Goal: Transaction & Acquisition: Purchase product/service

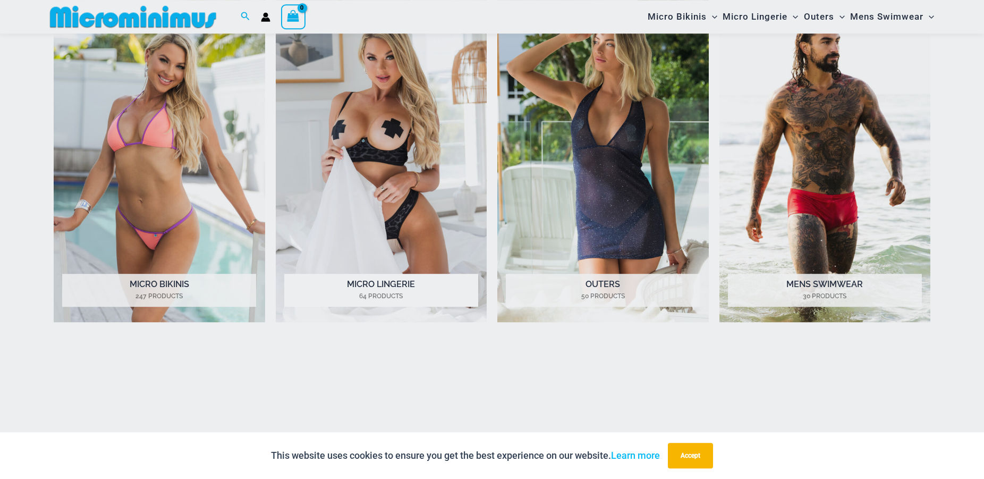
scroll to position [642, 0]
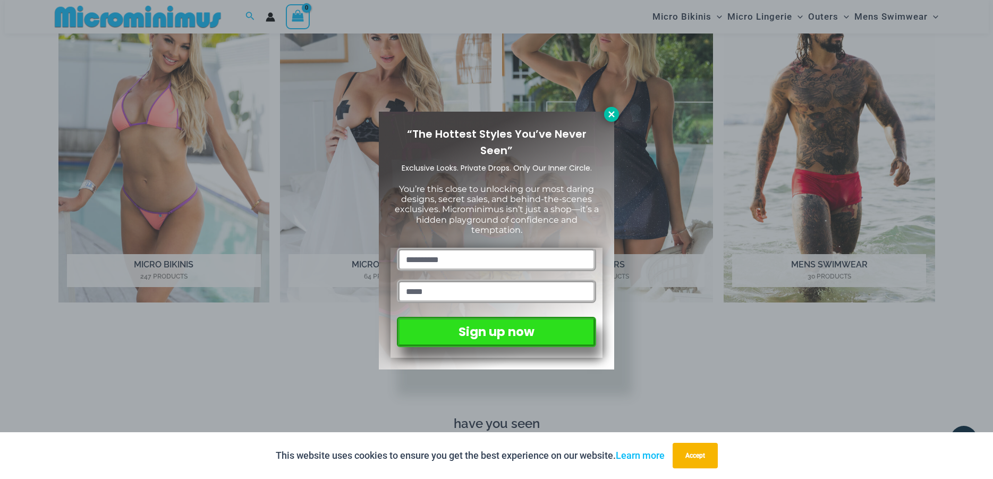
click at [611, 113] on icon at bounding box center [611, 114] width 6 height 6
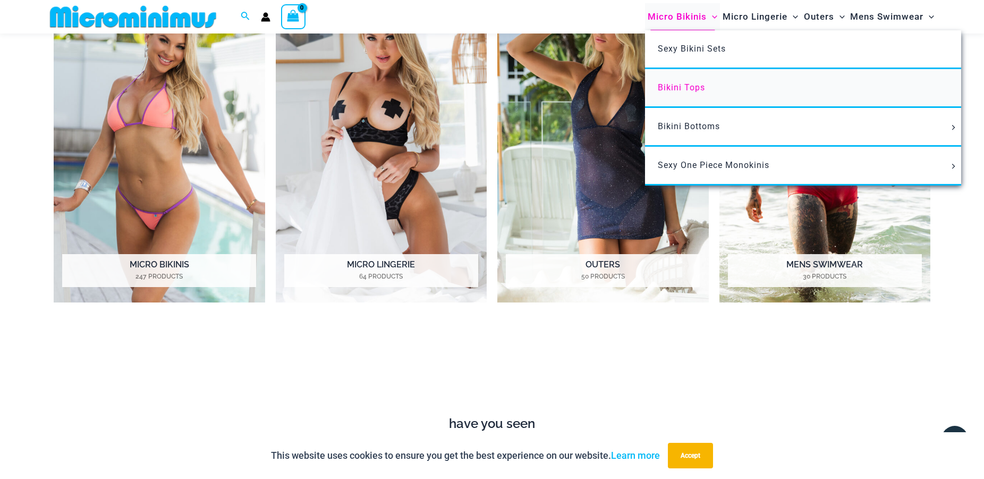
click at [691, 87] on span "Bikini Tops" at bounding box center [681, 87] width 47 height 10
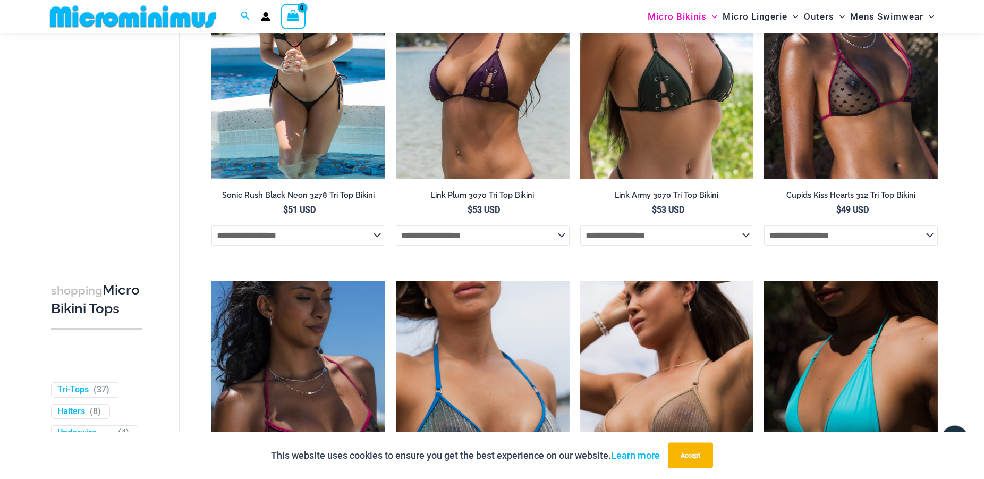
scroll to position [2700, 0]
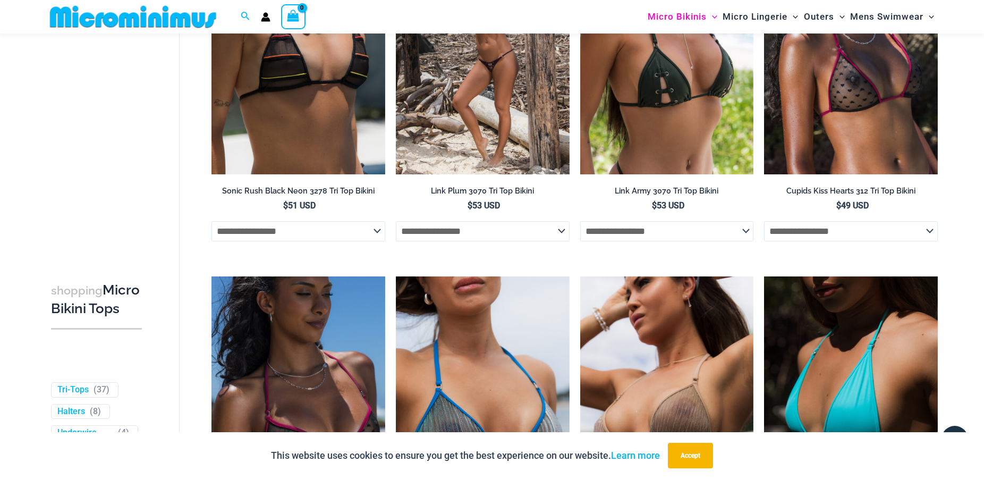
click at [481, 109] on img at bounding box center [483, 44] width 174 height 260
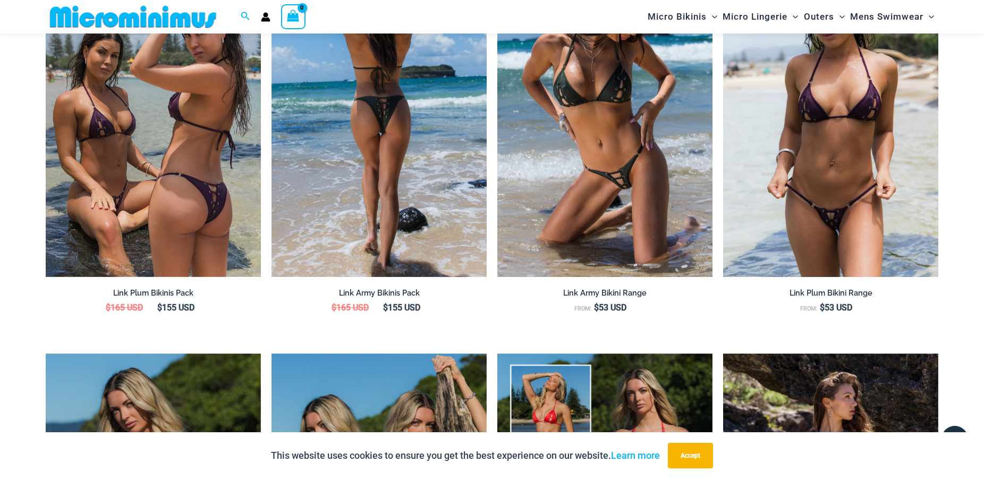
scroll to position [1345, 0]
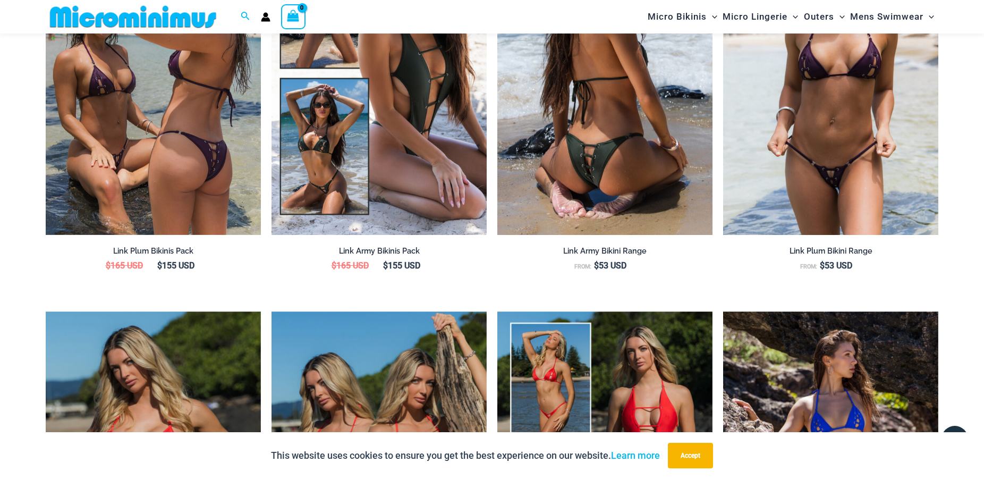
click at [613, 157] on img at bounding box center [604, 73] width 215 height 323
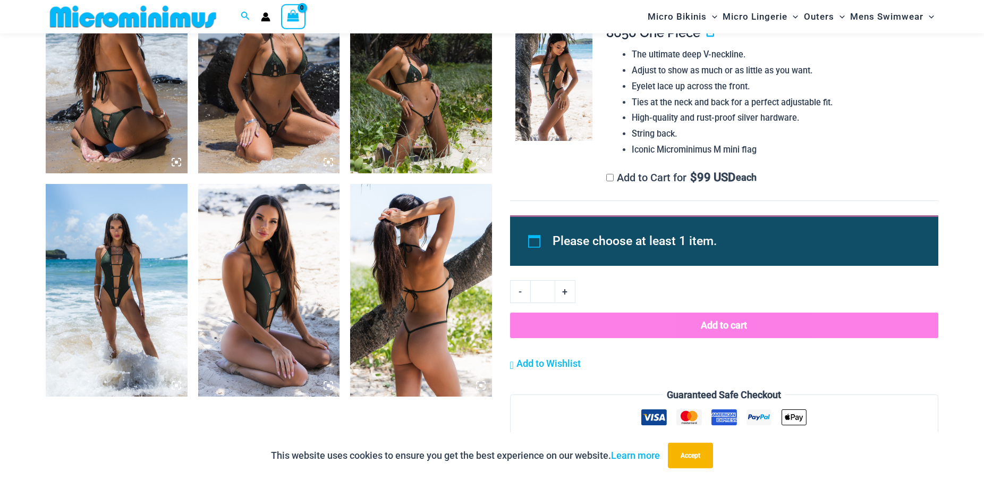
scroll to position [912, 0]
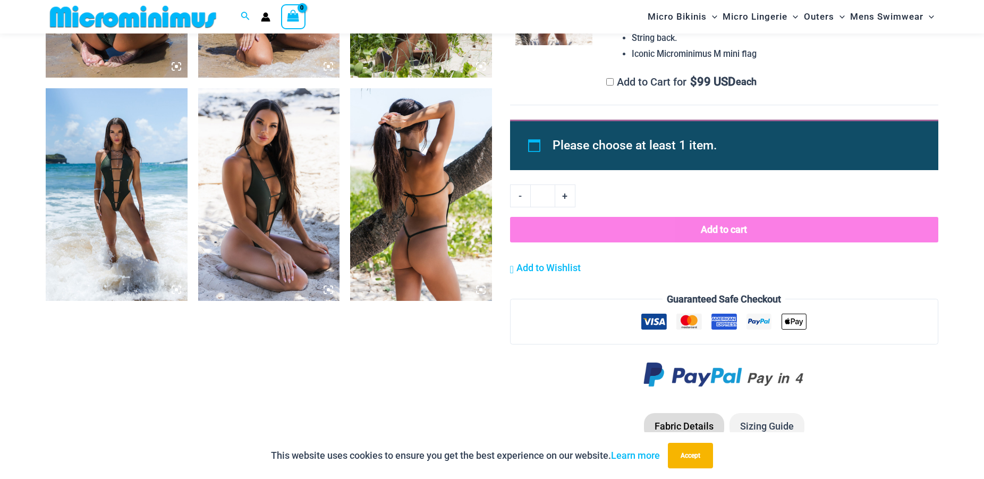
click at [110, 217] on img at bounding box center [117, 194] width 142 height 213
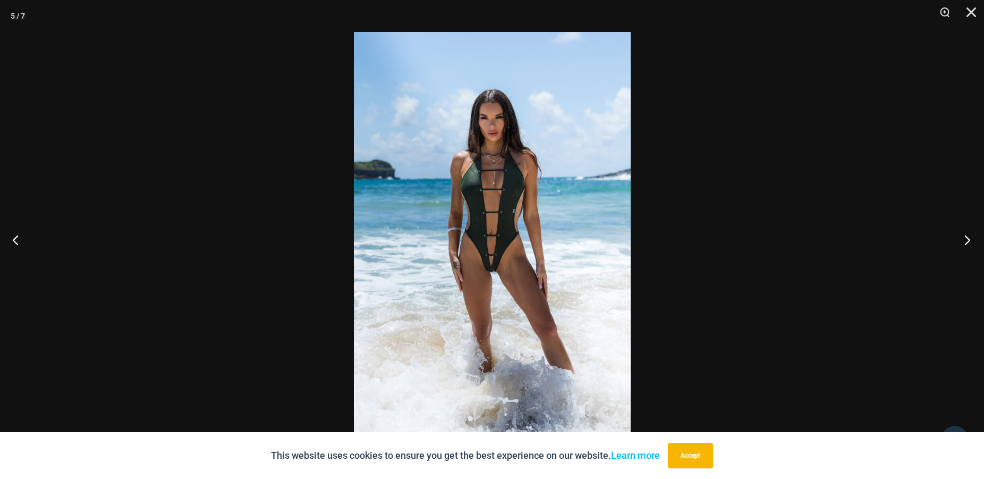
click at [963, 241] on button "Next" at bounding box center [964, 239] width 40 height 53
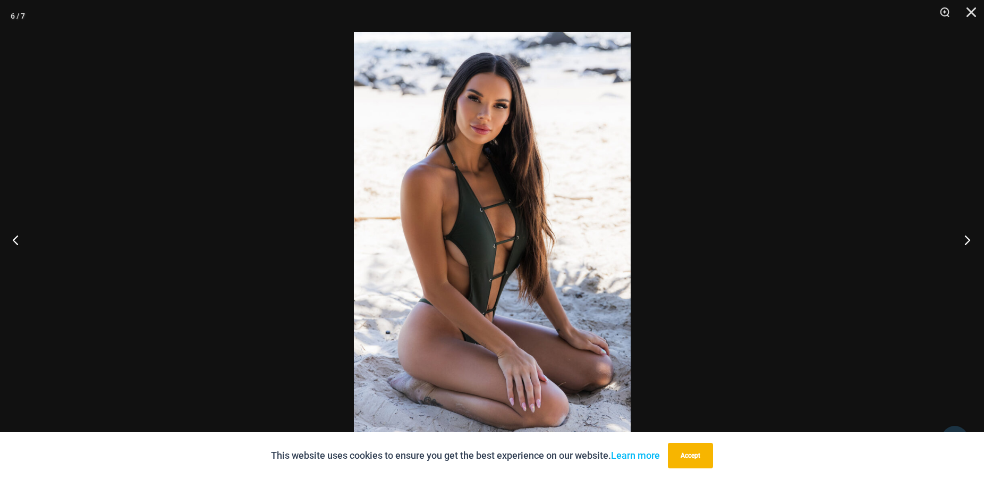
click at [963, 241] on button "Next" at bounding box center [964, 239] width 40 height 53
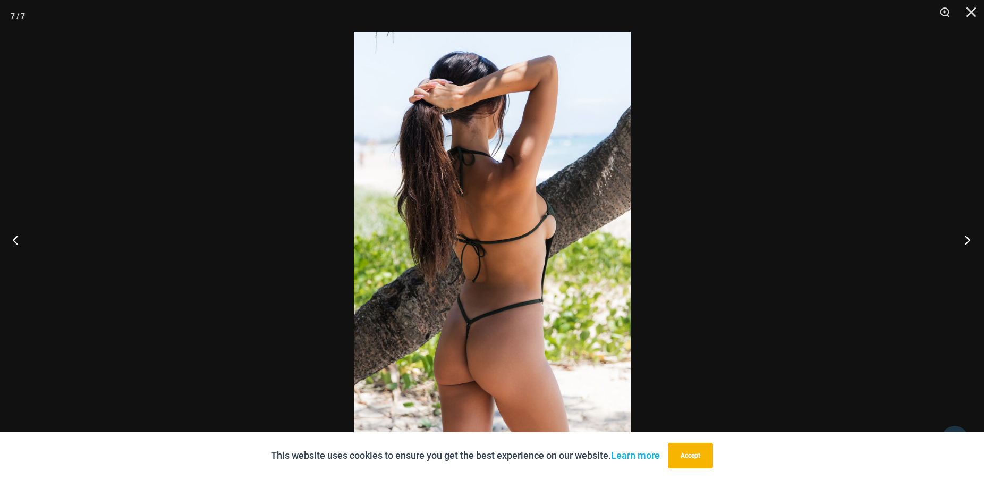
click at [963, 240] on button "Next" at bounding box center [964, 239] width 40 height 53
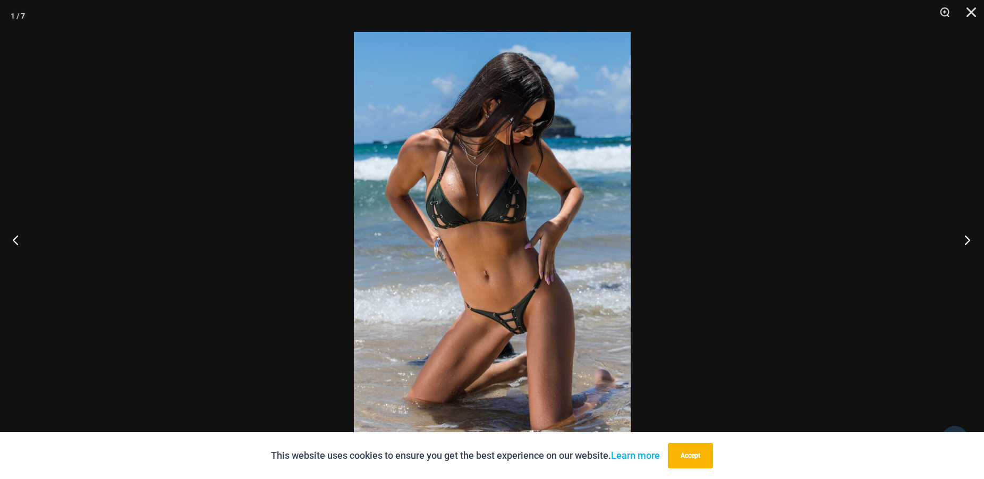
click at [963, 240] on button "Next" at bounding box center [964, 239] width 40 height 53
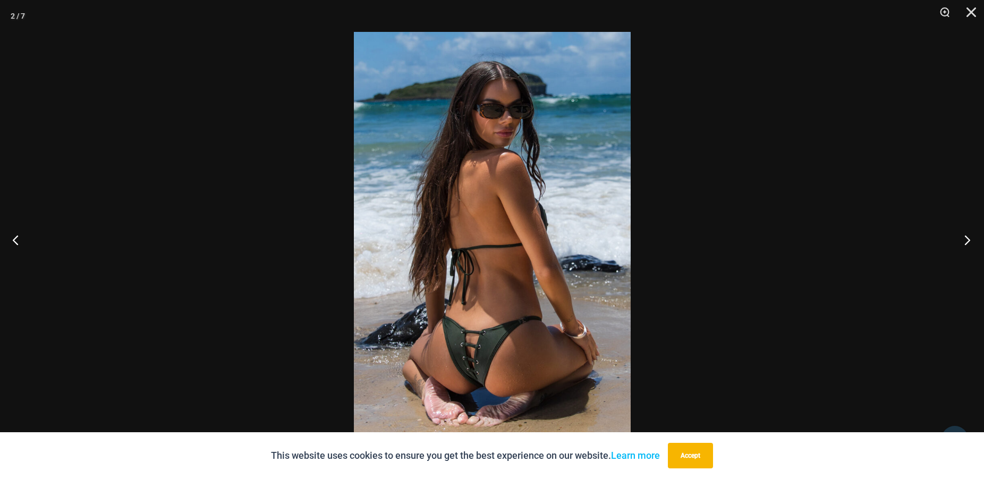
click at [963, 240] on button "Next" at bounding box center [964, 239] width 40 height 53
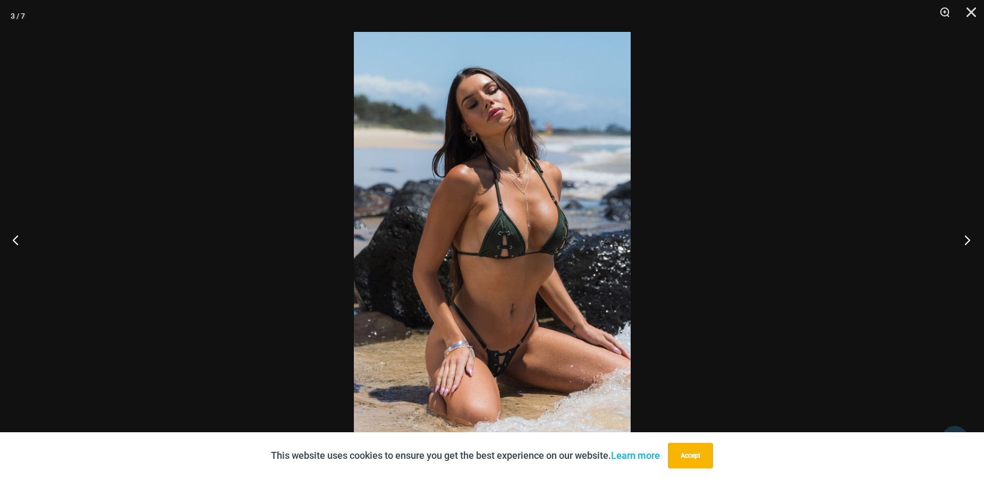
click at [963, 239] on button "Next" at bounding box center [964, 239] width 40 height 53
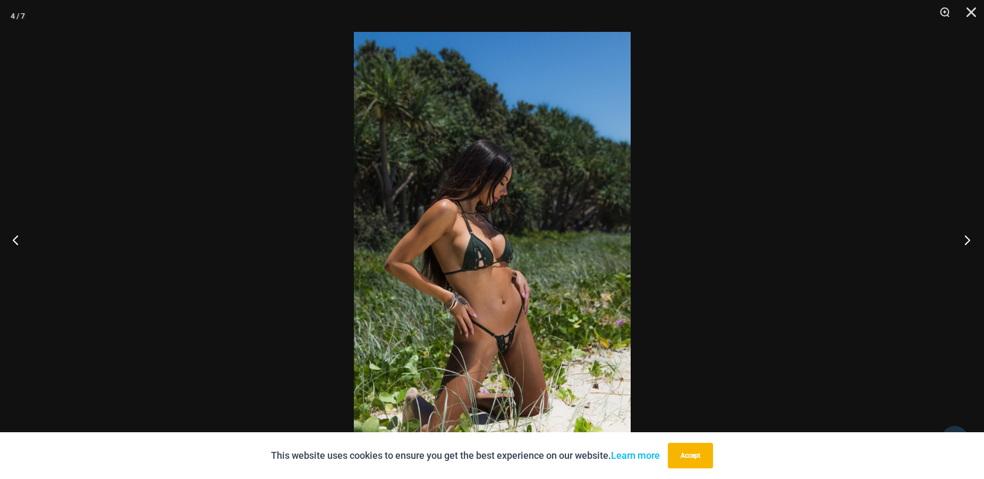
click at [963, 239] on button "Next" at bounding box center [964, 239] width 40 height 53
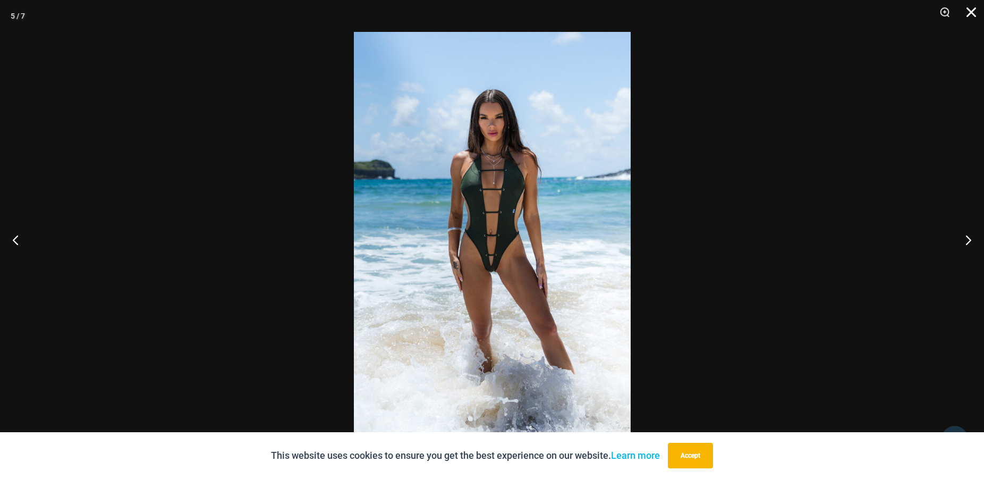
click at [969, 11] on button "Close" at bounding box center [967, 16] width 27 height 32
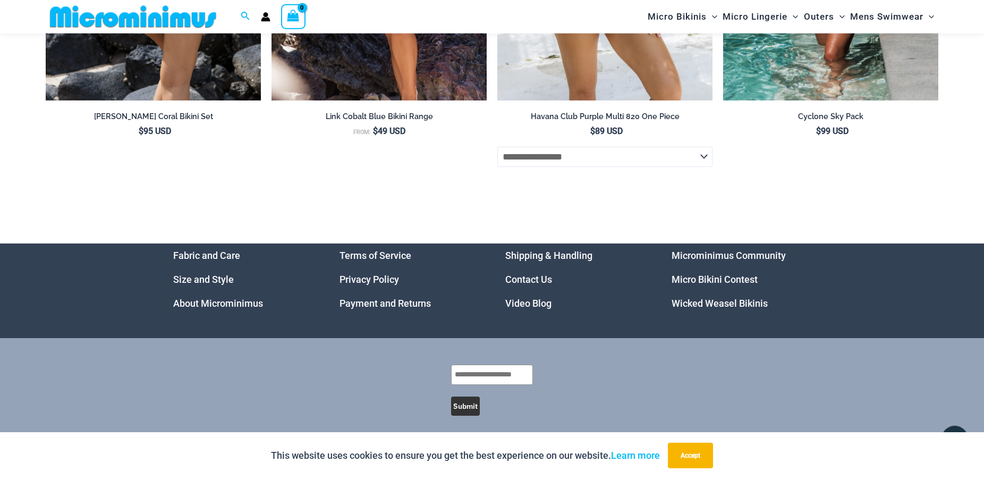
scroll to position [4316, 0]
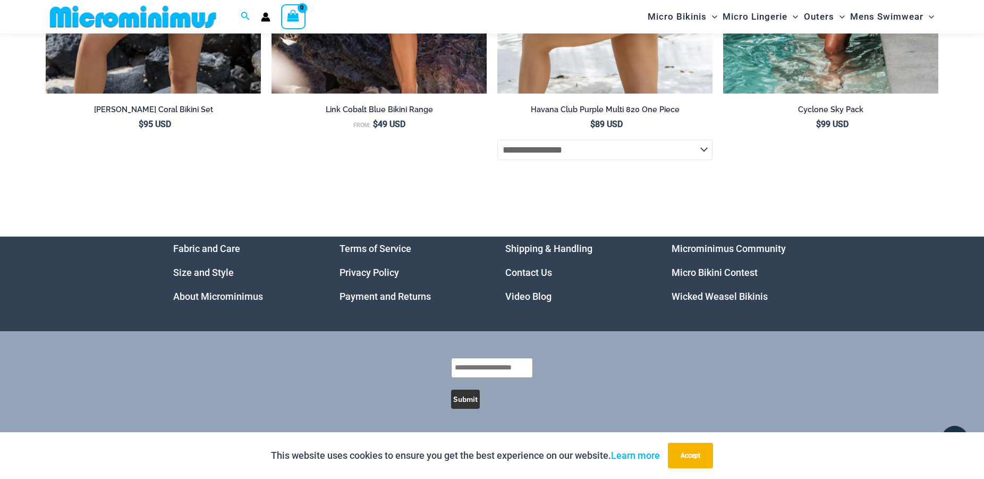
click at [497, 140] on select "**********" at bounding box center [604, 150] width 215 height 20
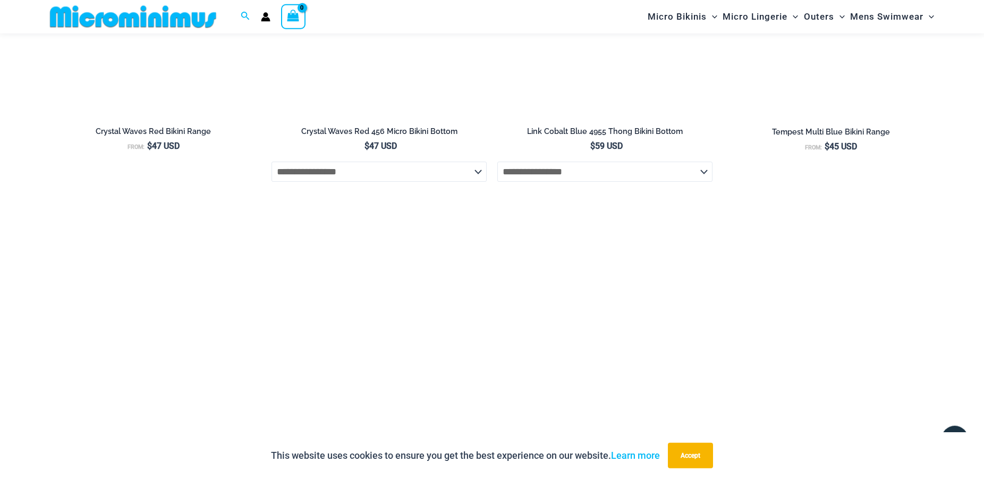
scroll to position [3395, 0]
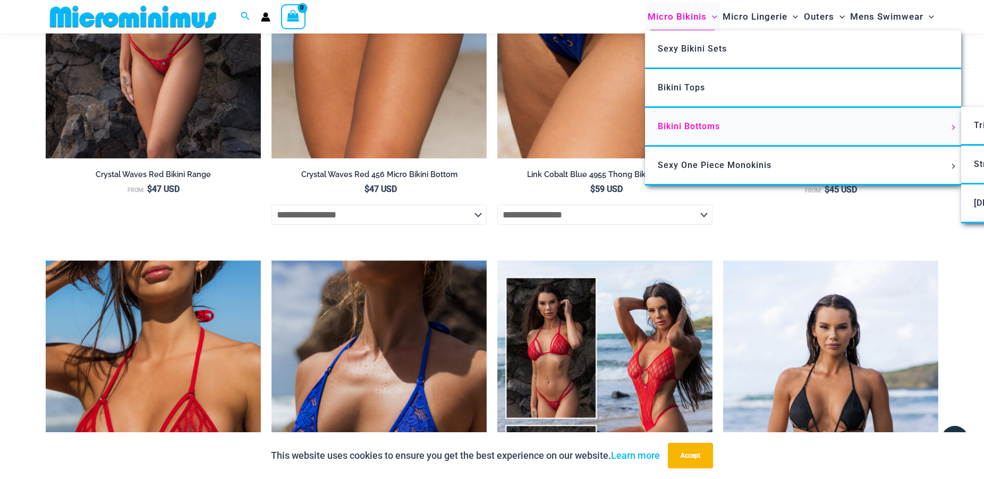
click at [695, 125] on span "Bikini Bottoms" at bounding box center [689, 126] width 62 height 10
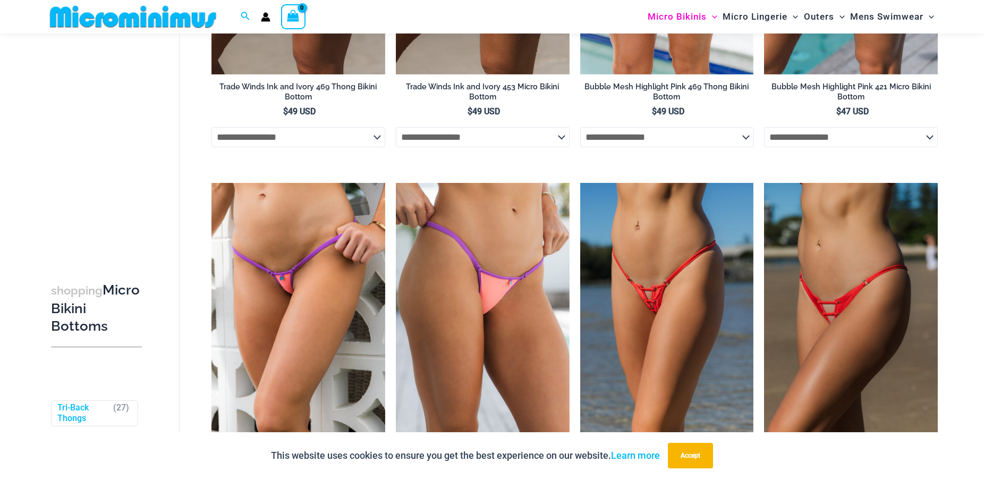
scroll to position [858, 0]
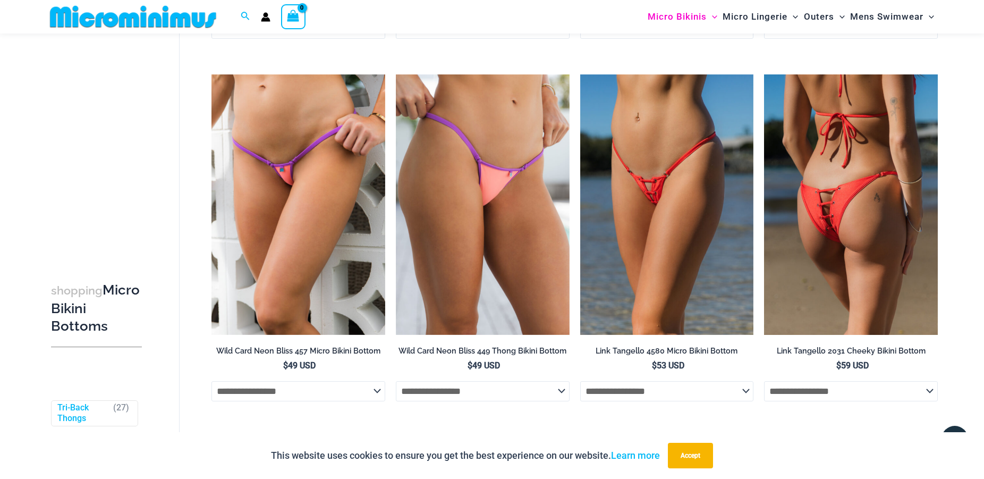
click at [834, 242] on img at bounding box center [851, 204] width 174 height 260
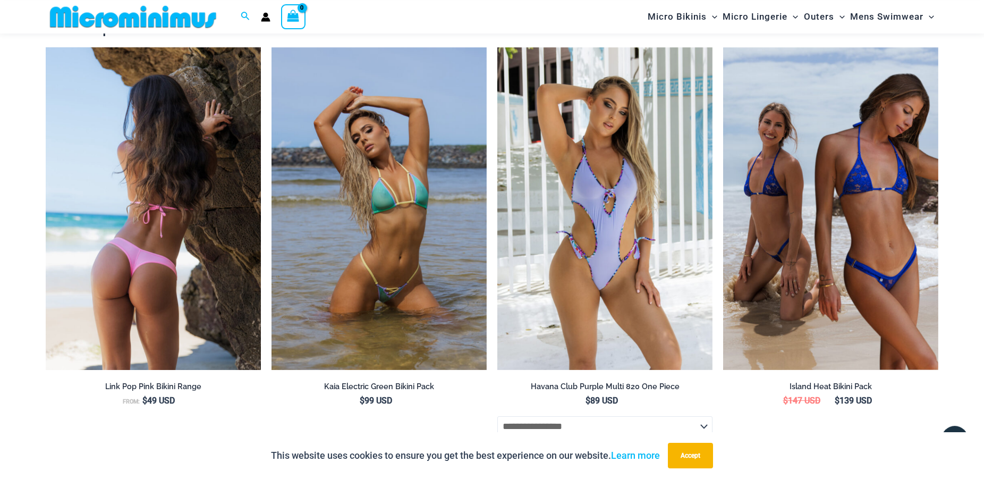
scroll to position [1671, 0]
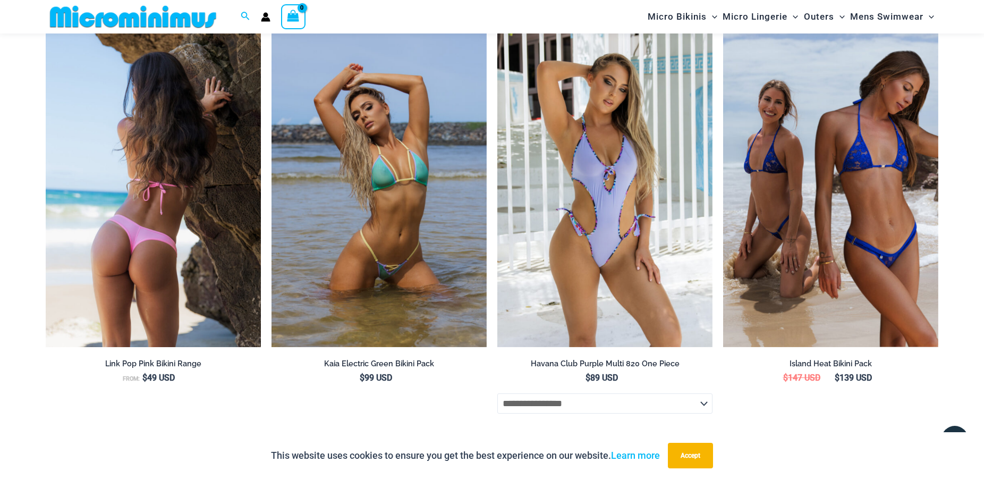
click at [142, 229] on img at bounding box center [153, 185] width 215 height 323
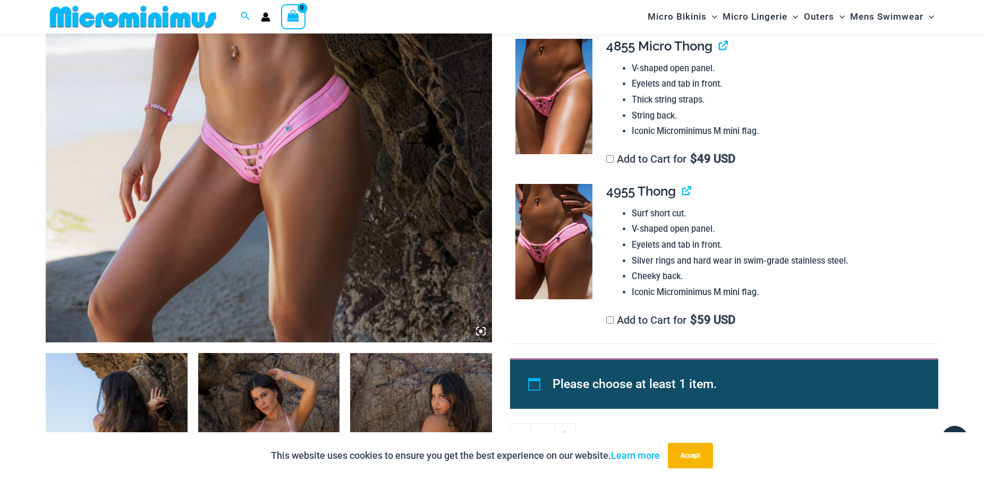
scroll to position [587, 0]
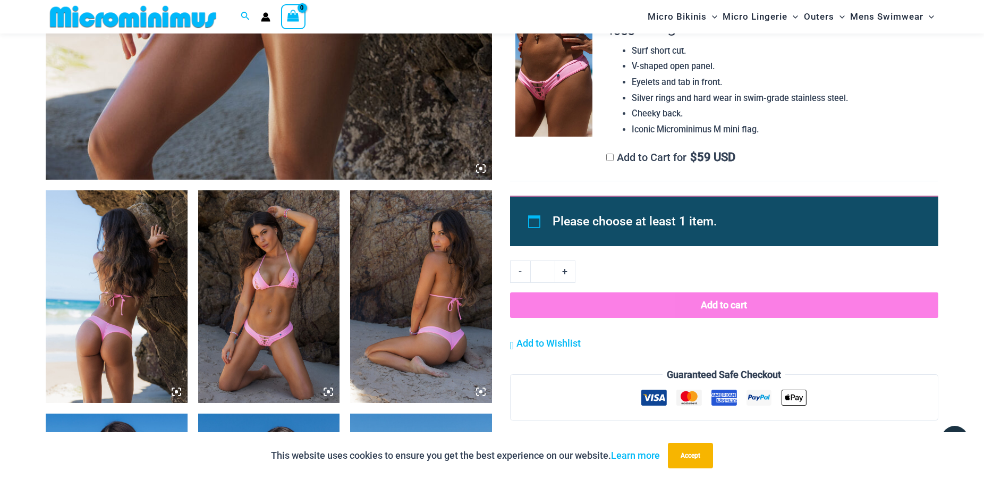
click at [574, 95] on img at bounding box center [553, 79] width 77 height 116
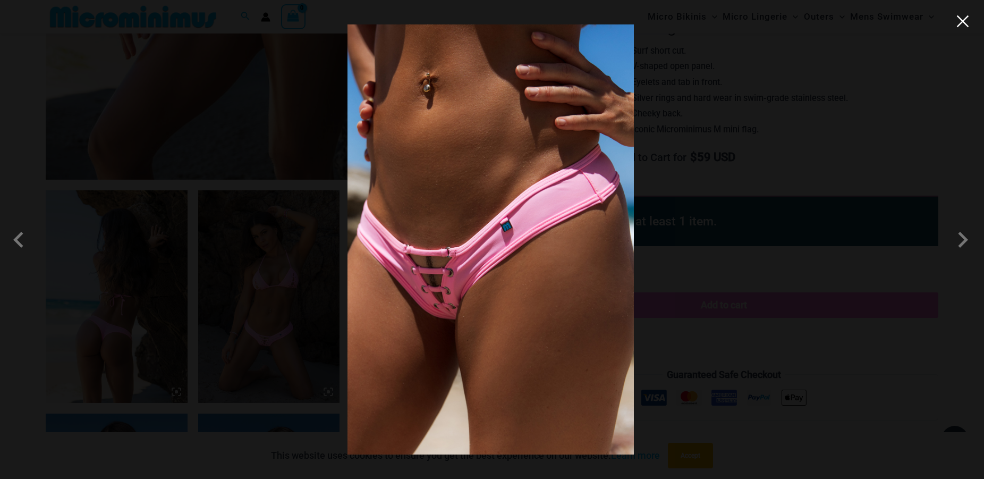
click at [966, 28] on button "Close" at bounding box center [963, 21] width 16 height 16
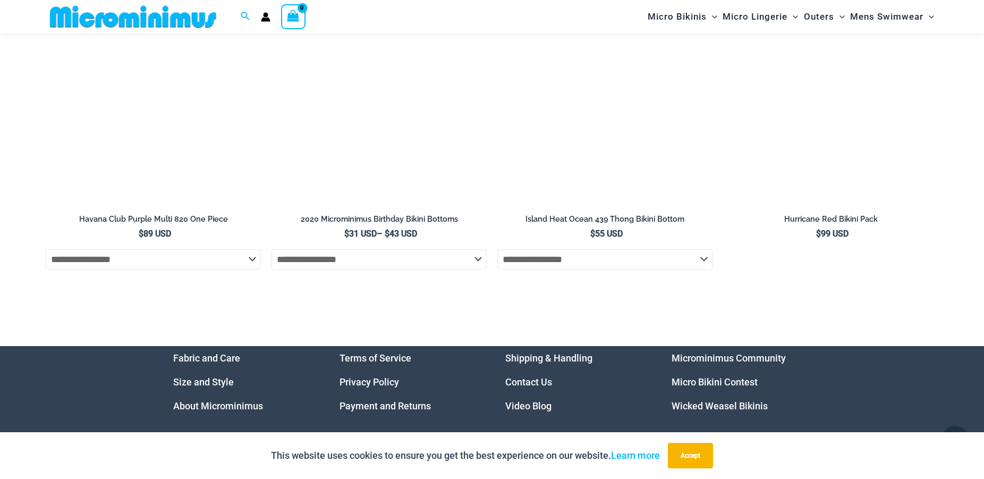
scroll to position [3889, 0]
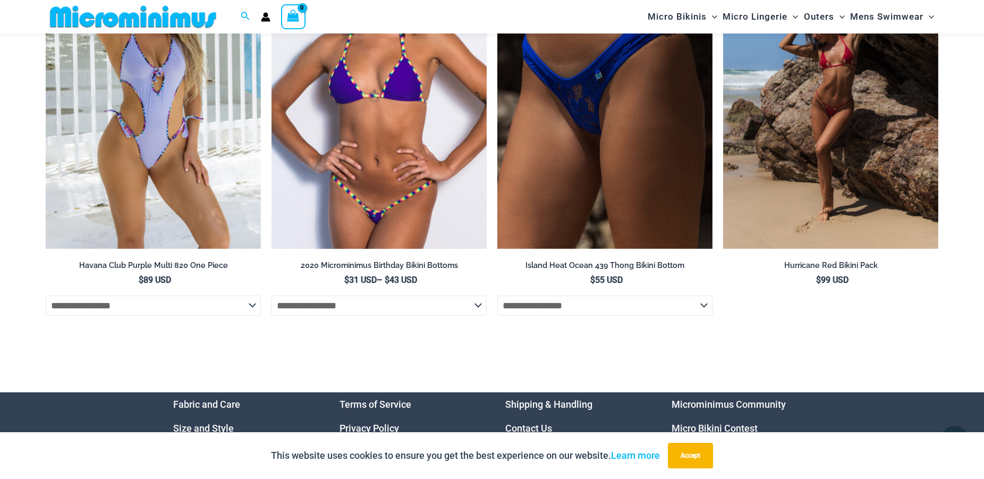
click at [390, 202] on img at bounding box center [379, 87] width 215 height 323
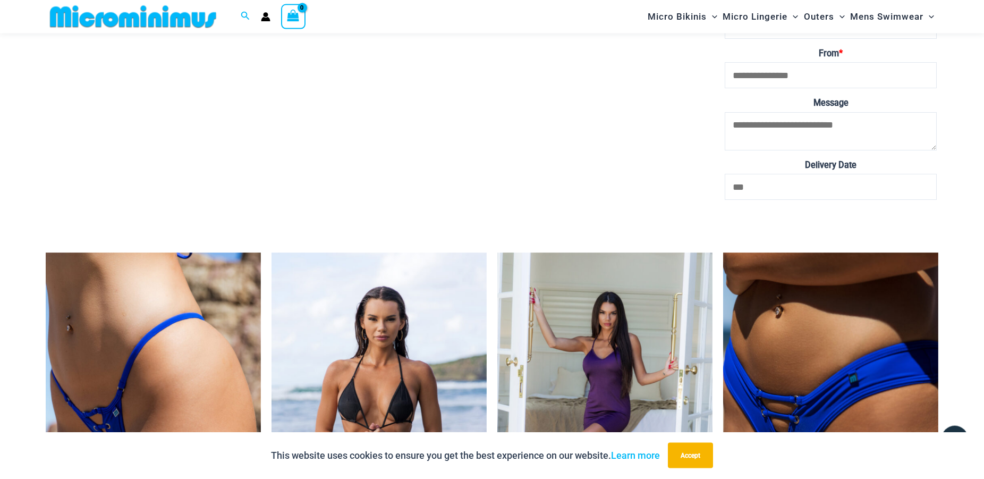
scroll to position [2917, 0]
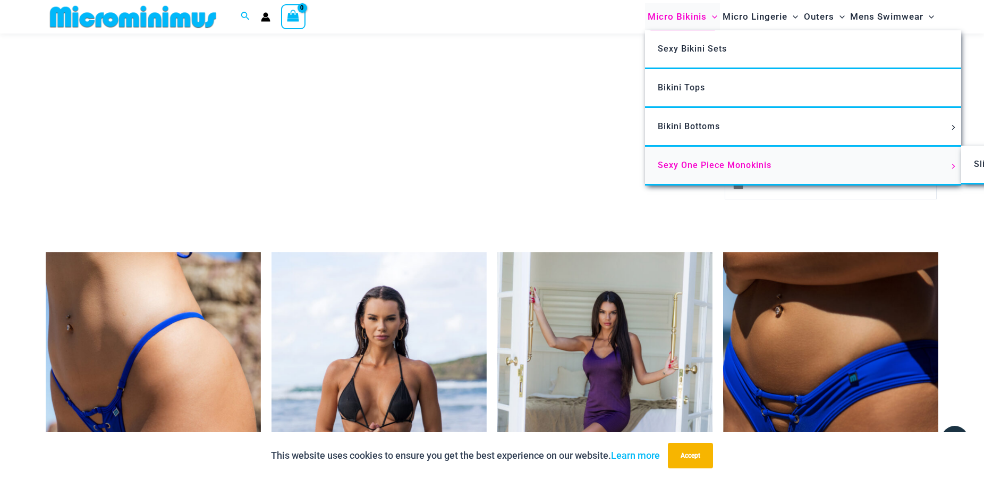
click at [703, 162] on span "Sexy One Piece Monokinis" at bounding box center [715, 165] width 114 height 10
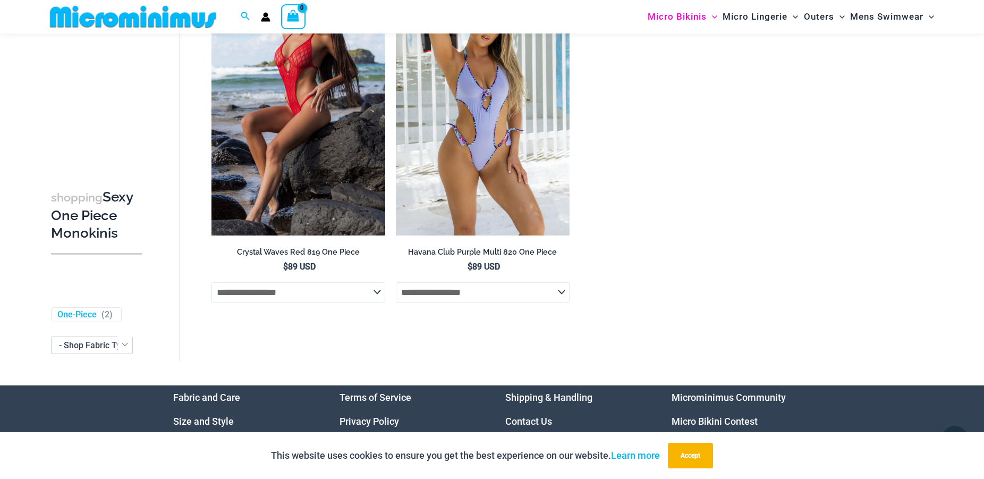
scroll to position [2865, 0]
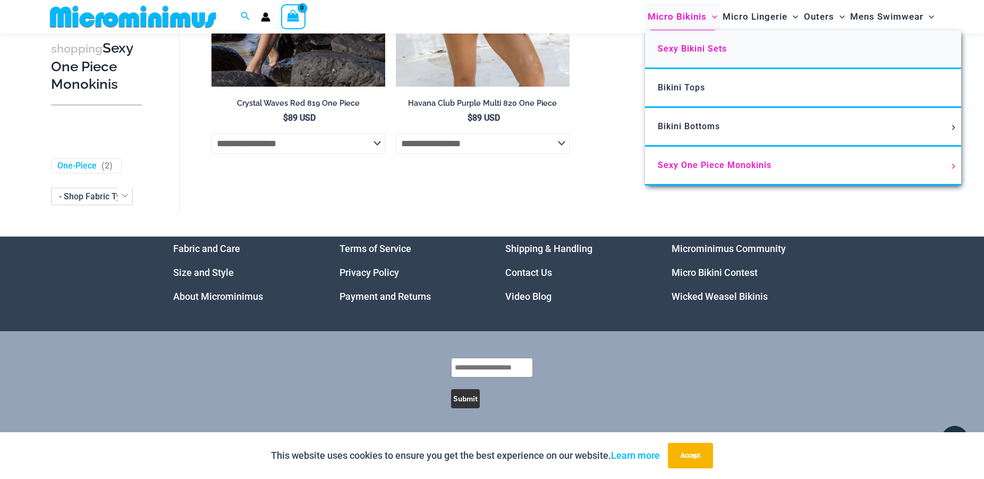
click at [696, 47] on span "Sexy Bikini Sets" at bounding box center [692, 49] width 69 height 10
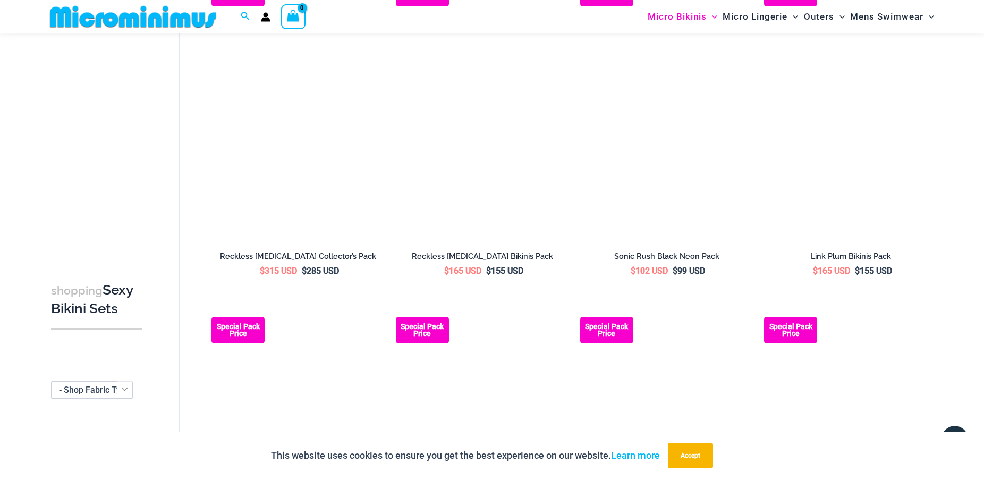
scroll to position [2267, 0]
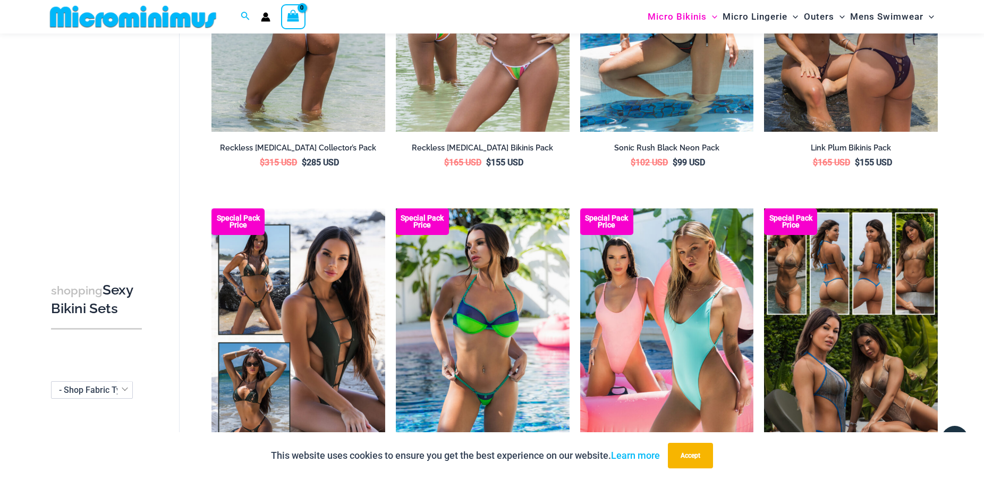
click at [323, 99] on img at bounding box center [298, 1] width 174 height 260
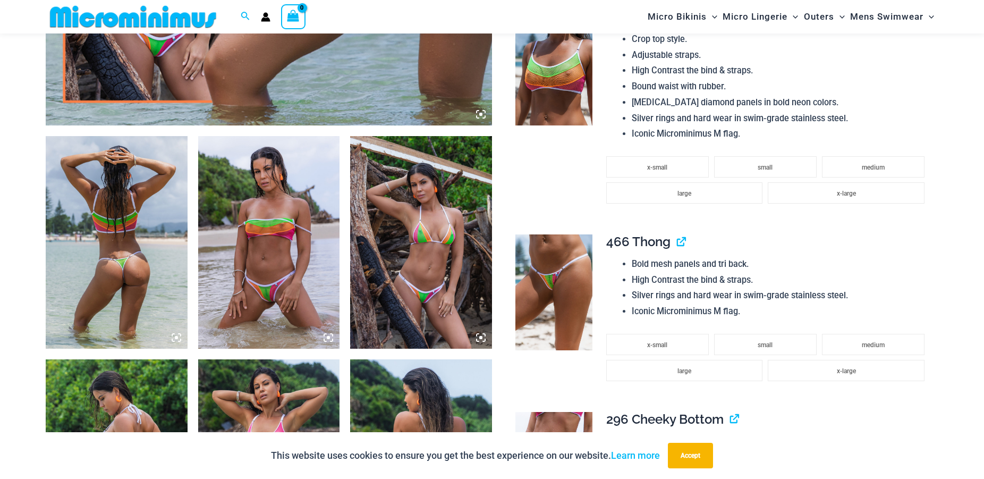
scroll to position [803, 0]
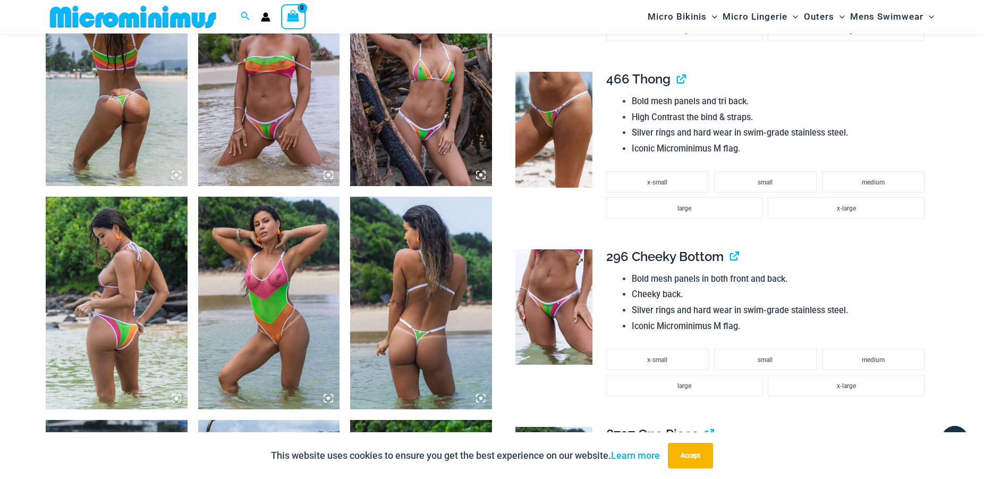
click at [556, 312] on img at bounding box center [553, 307] width 77 height 116
